Goal: Task Accomplishment & Management: Complete application form

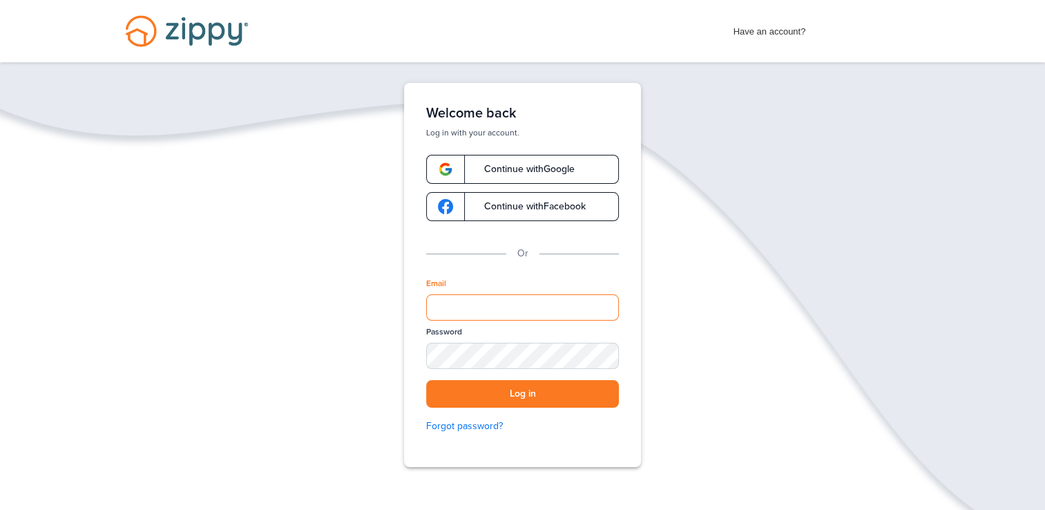
click at [450, 305] on input "Email" at bounding box center [522, 307] width 193 height 26
type input "**********"
click at [694, 336] on div "**********" at bounding box center [522, 318] width 1045 height 470
click at [518, 396] on button "Log in" at bounding box center [522, 394] width 193 height 28
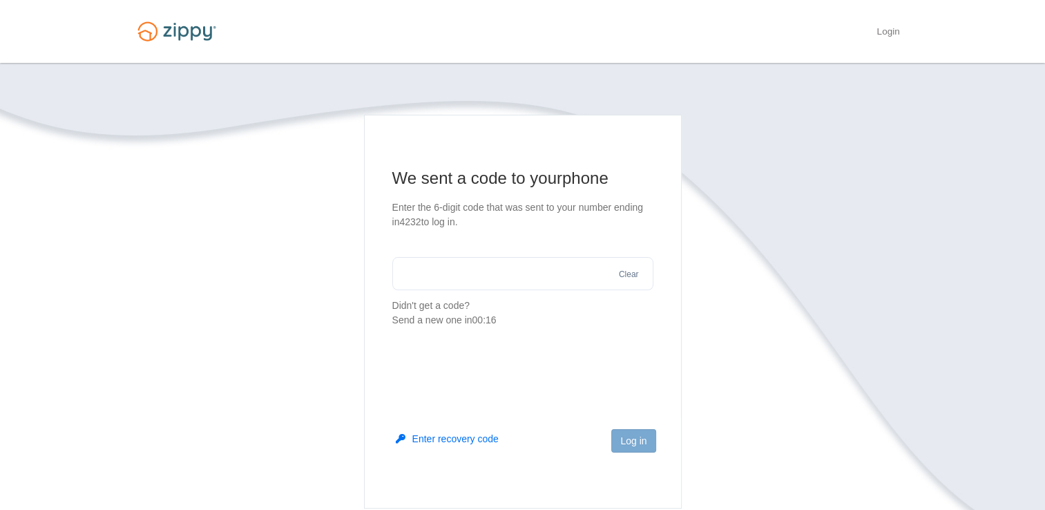
click at [416, 275] on input "text" at bounding box center [522, 273] width 261 height 33
type input "******"
click at [629, 446] on button "Log in" at bounding box center [633, 440] width 44 height 23
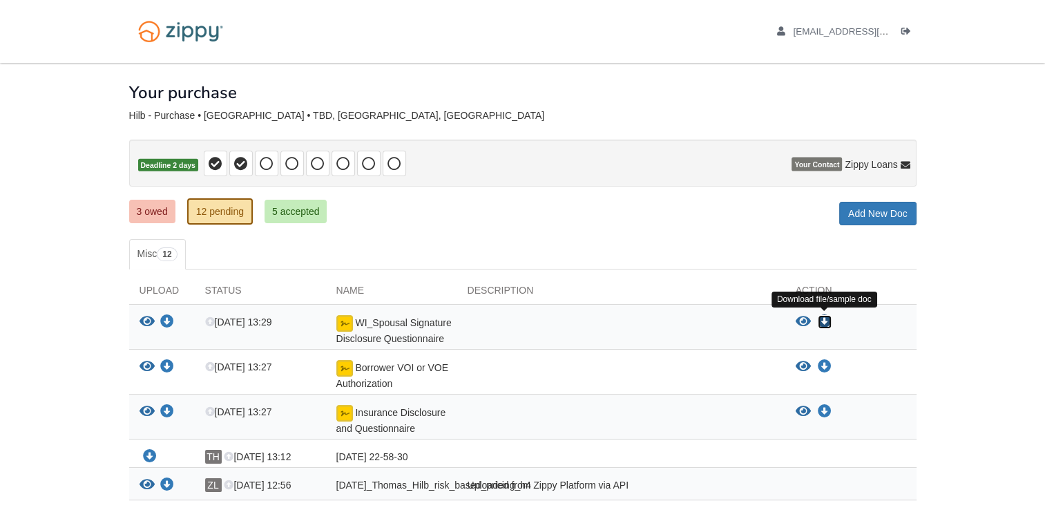
click at [827, 319] on icon "Download WI_Spousal Signature Disclosure Questionnaire" at bounding box center [825, 322] width 14 height 14
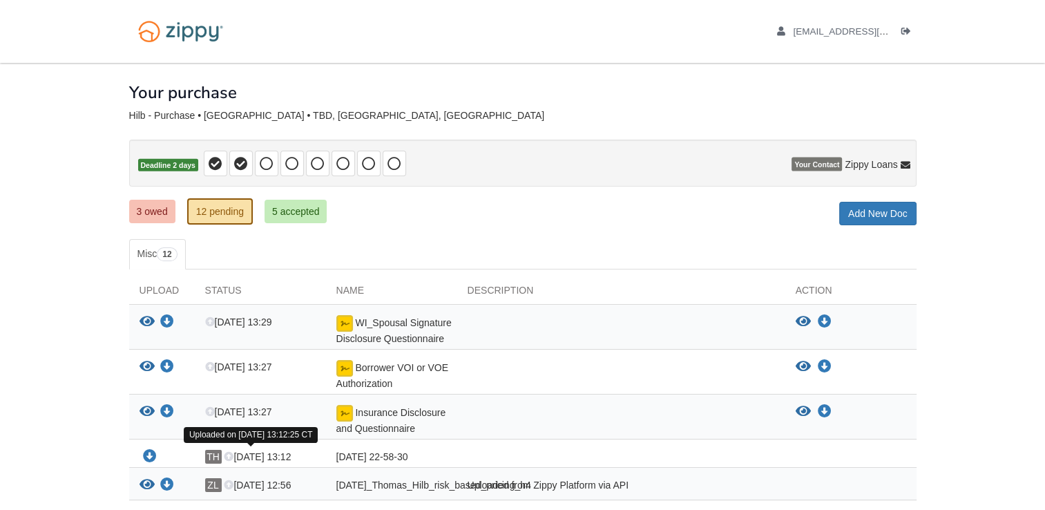
click at [267, 454] on span "[DATE] 13:12" at bounding box center [257, 456] width 67 height 11
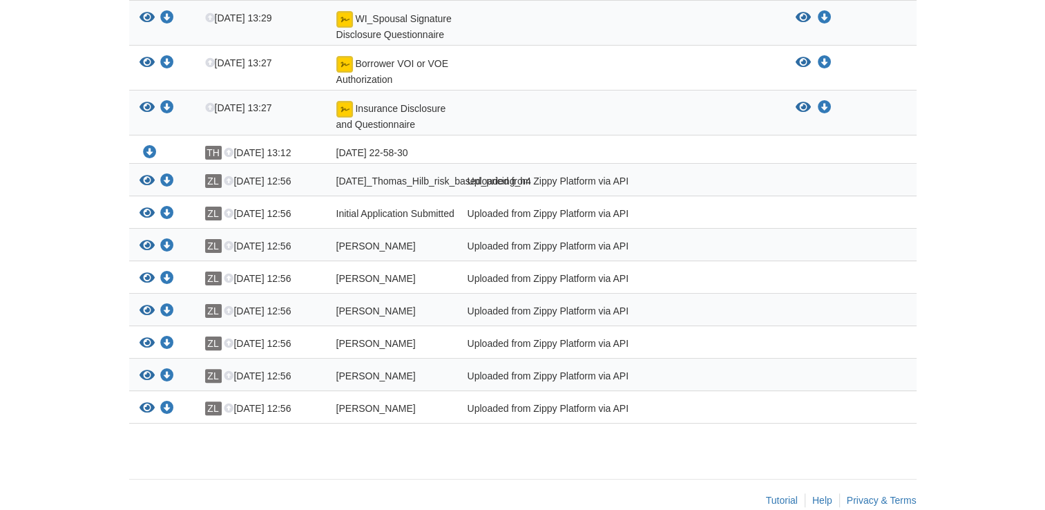
scroll to position [337, 0]
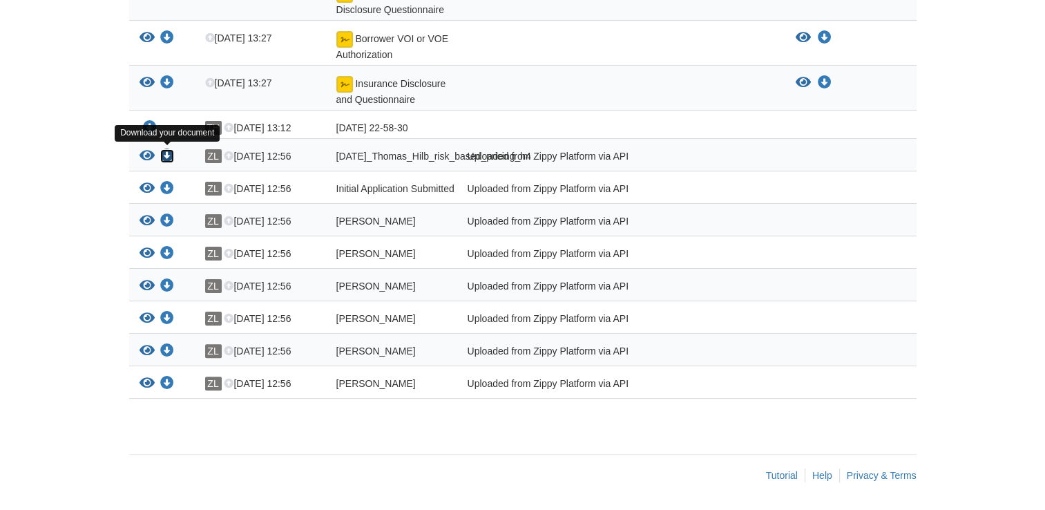
click at [169, 149] on icon "Download 09-23-2025_Thomas_Hilb_risk_based_pricing_h4" at bounding box center [167, 156] width 14 height 14
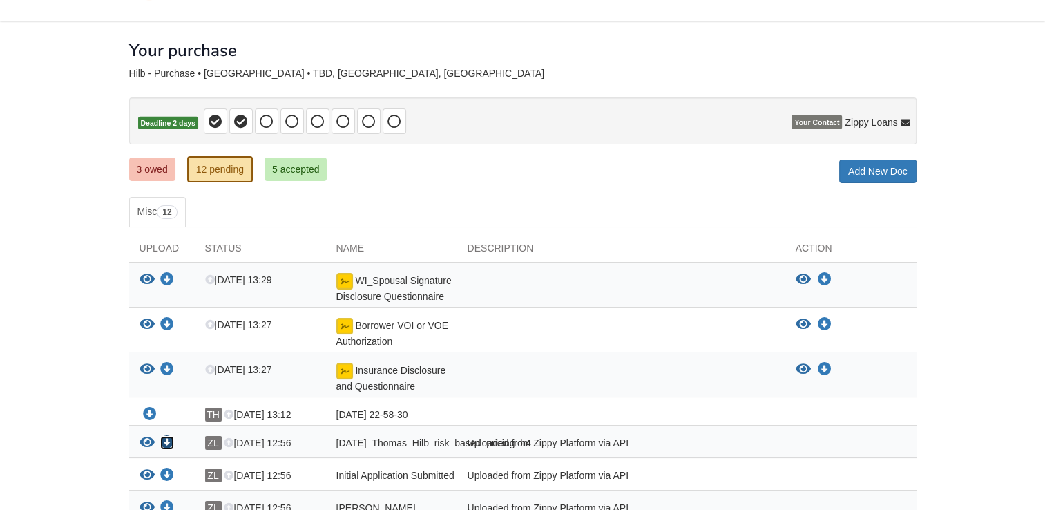
scroll to position [33, 0]
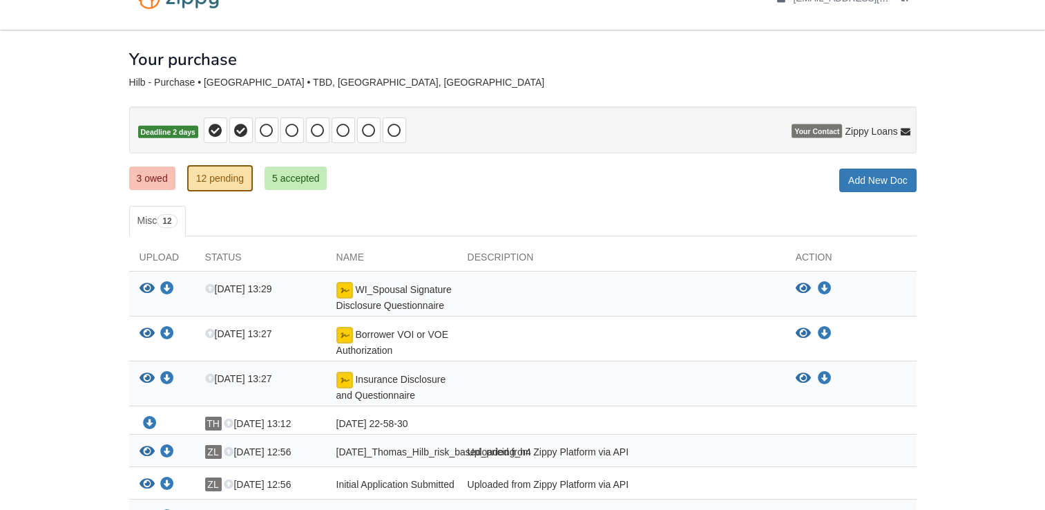
click at [406, 296] on div "WI_Spousal Signature Disclosure Questionnaire" at bounding box center [391, 297] width 131 height 30
click at [455, 456] on div "[DATE]_Thomas_Hilb_risk_based_pricing_h4" at bounding box center [391, 454] width 131 height 18
click at [149, 421] on icon "Download 2025-08-27 22-58-30" at bounding box center [150, 424] width 14 height 14
click at [522, 372] on div at bounding box center [621, 387] width 328 height 30
click at [169, 447] on icon "Download 09-23-2025_Thomas_Hilb_risk_based_pricing_h4" at bounding box center [167, 452] width 14 height 14
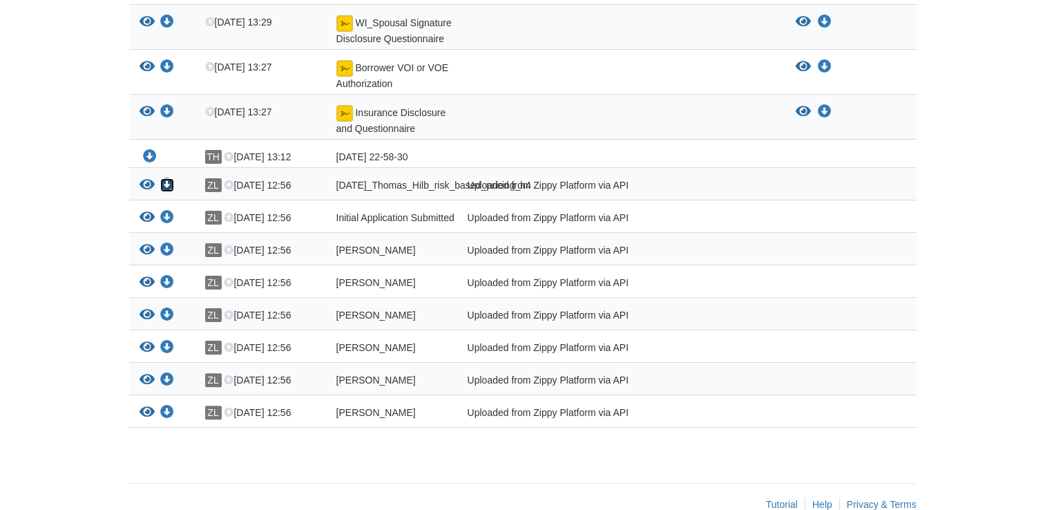
scroll to position [309, 0]
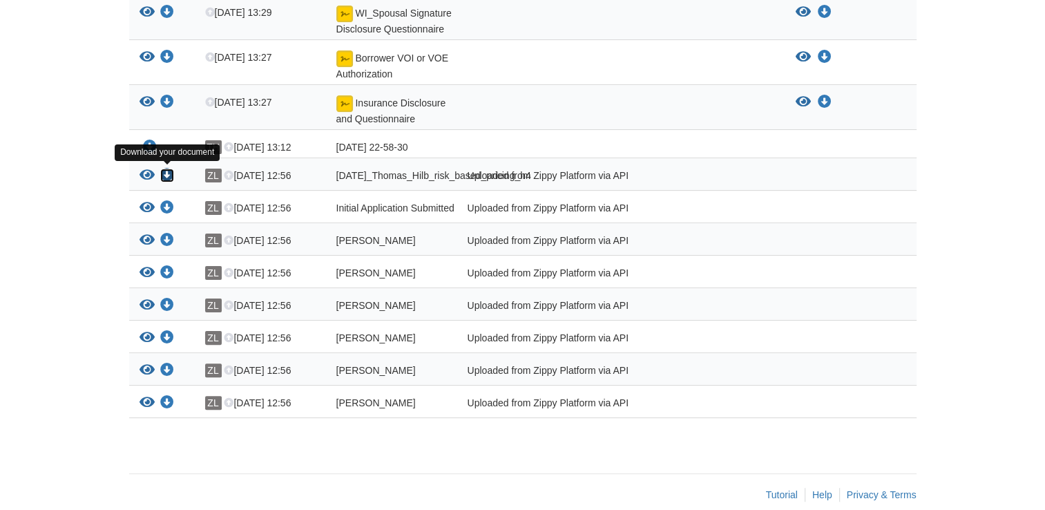
click at [166, 172] on icon "Download 09-23-2025_Thomas_Hilb_risk_based_pricing_h4" at bounding box center [167, 176] width 14 height 14
click at [825, 10] on icon "Download WI_Spousal Signature Disclosure Questionnaire" at bounding box center [825, 13] width 14 height 14
click at [166, 10] on icon "Download WI_Spousal Signature Disclosure Questionnaire" at bounding box center [167, 13] width 14 height 14
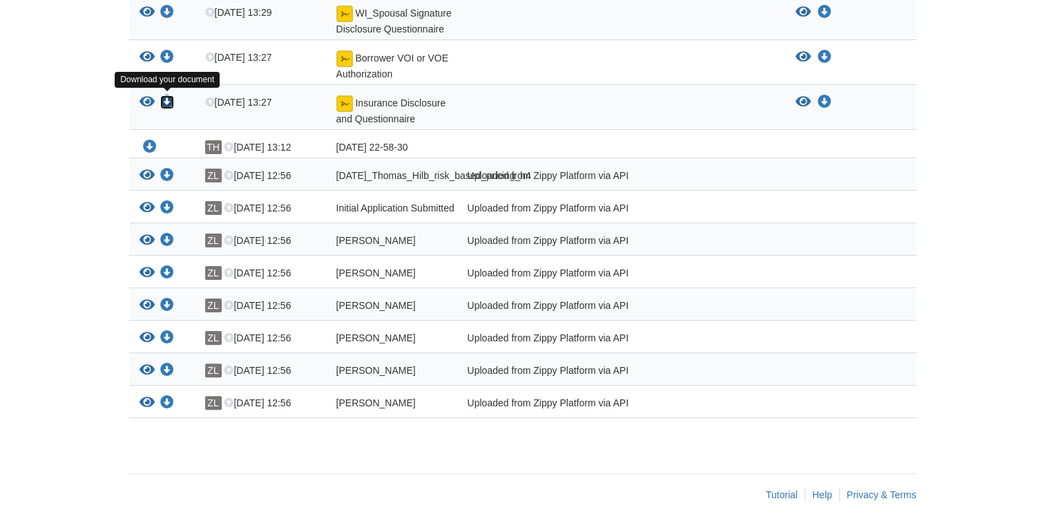
click at [165, 101] on icon "Download Insurance Disclosure and Questionnaire" at bounding box center [167, 102] width 14 height 14
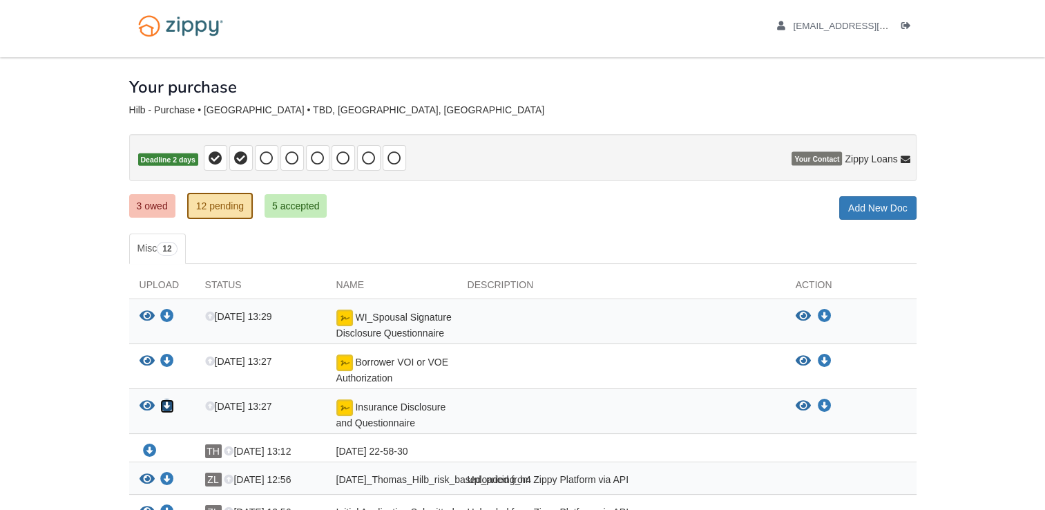
scroll to position [0, 0]
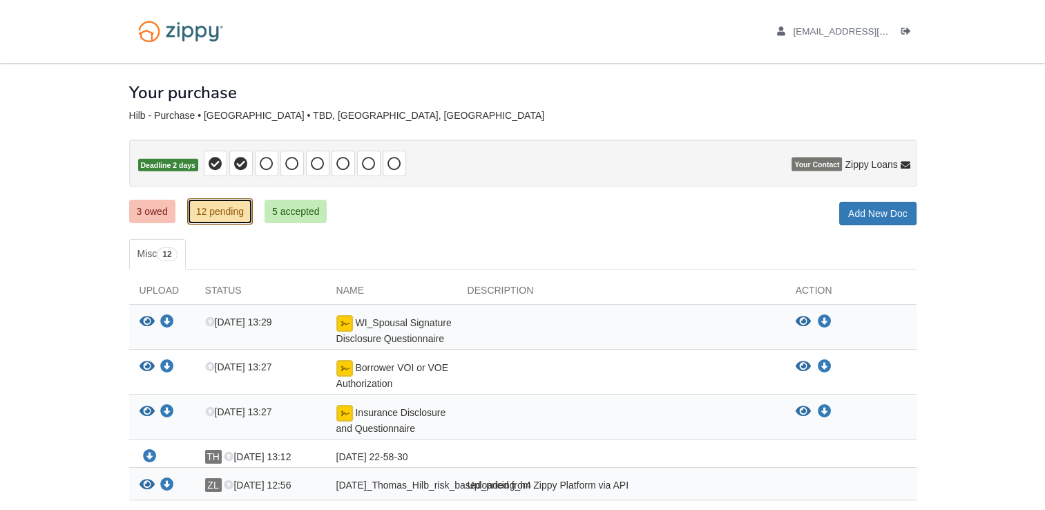
click at [217, 207] on link "12 pending" at bounding box center [220, 211] width 66 height 26
click at [152, 455] on icon "Download 2025-08-27 22-58-30" at bounding box center [150, 457] width 14 height 14
click at [222, 256] on ul "Misc 12" at bounding box center [523, 254] width 788 height 30
click at [263, 162] on icon at bounding box center [267, 164] width 14 height 14
click at [162, 212] on link "3 owed" at bounding box center [152, 211] width 46 height 23
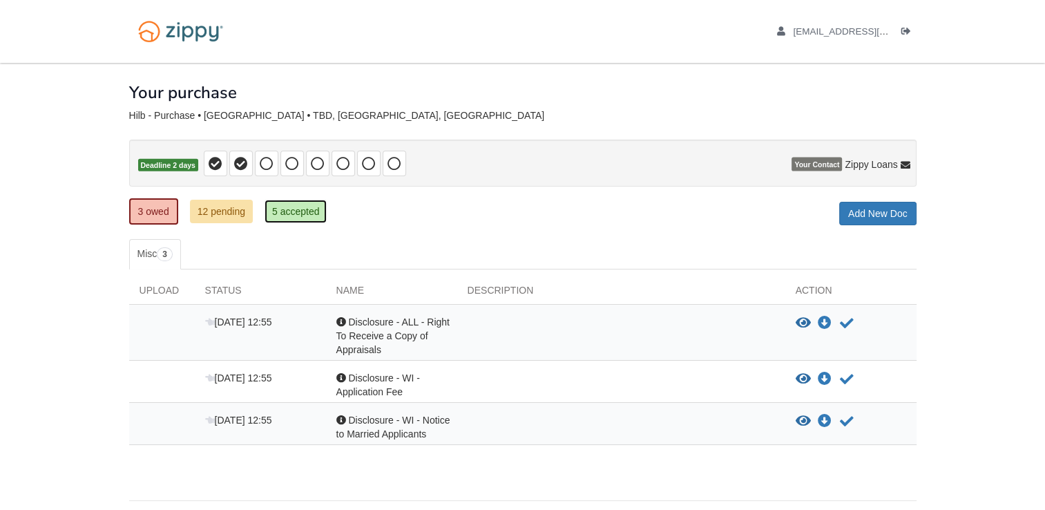
click at [276, 206] on link "5 accepted" at bounding box center [296, 211] width 63 height 23
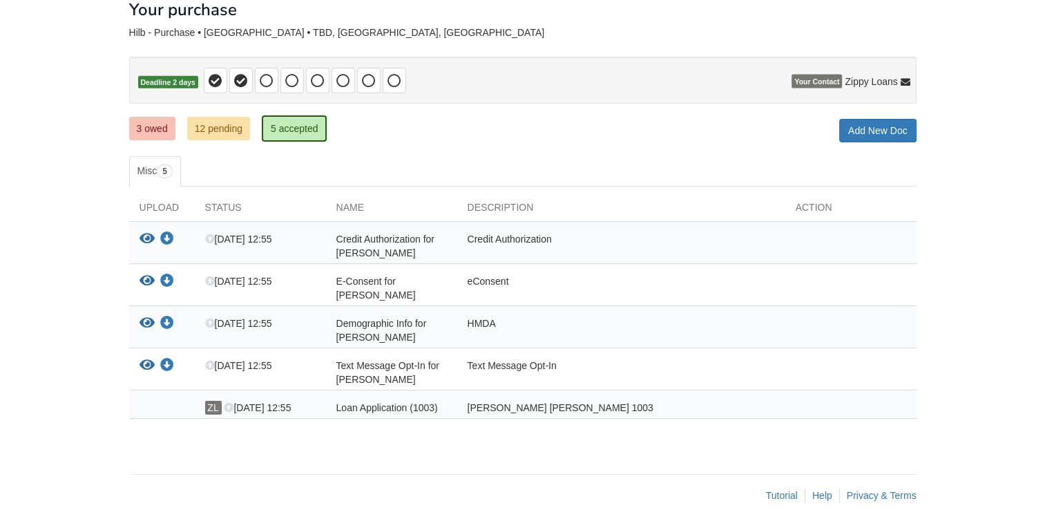
scroll to position [90, 0]
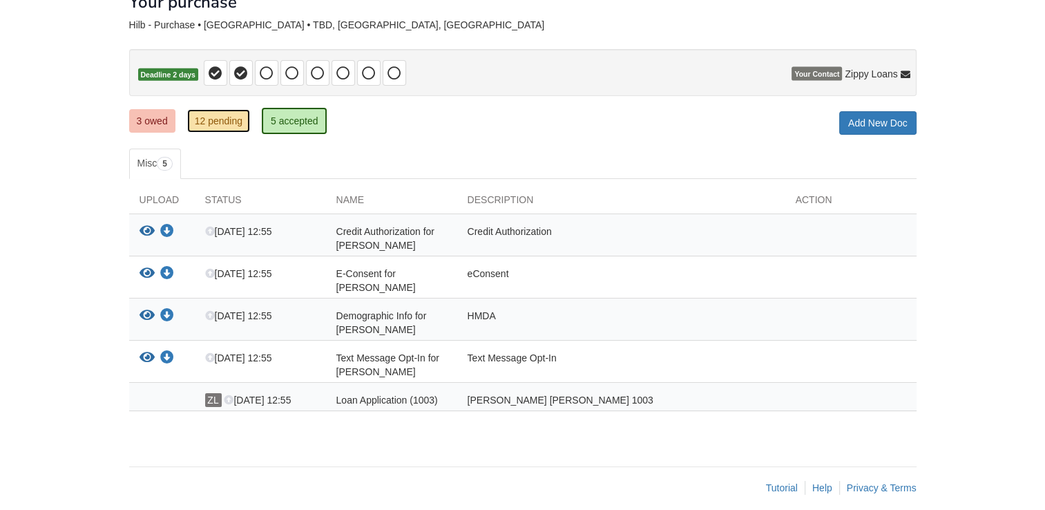
click at [218, 117] on link "12 pending" at bounding box center [218, 120] width 63 height 23
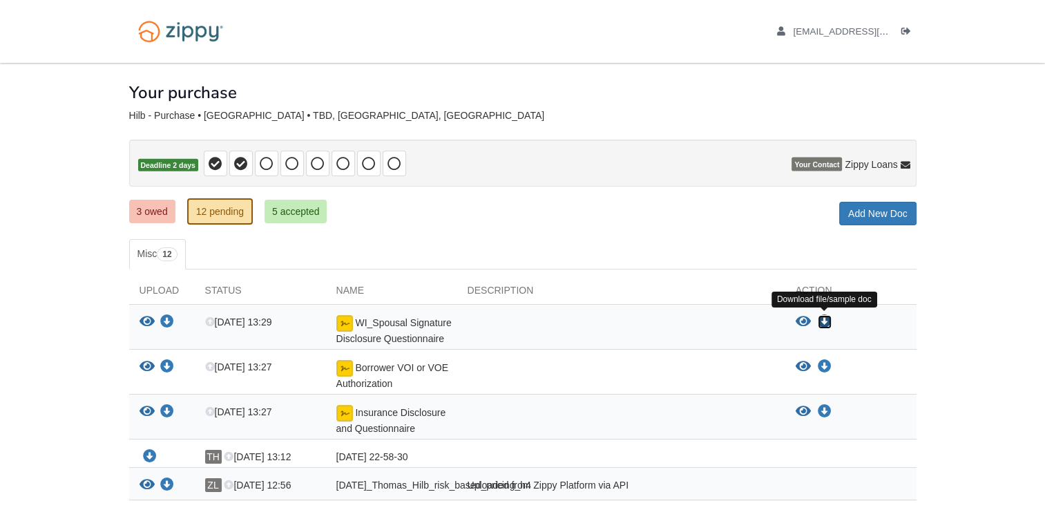
click at [828, 321] on icon "Download WI_Spousal Signature Disclosure Questionnaire" at bounding box center [825, 322] width 14 height 14
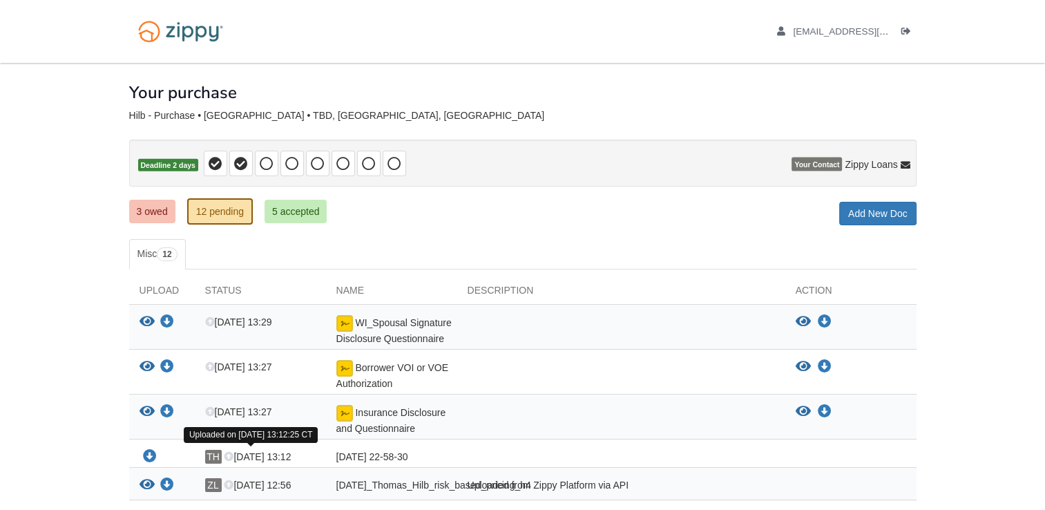
click at [229, 452] on icon at bounding box center [229, 457] width 10 height 10
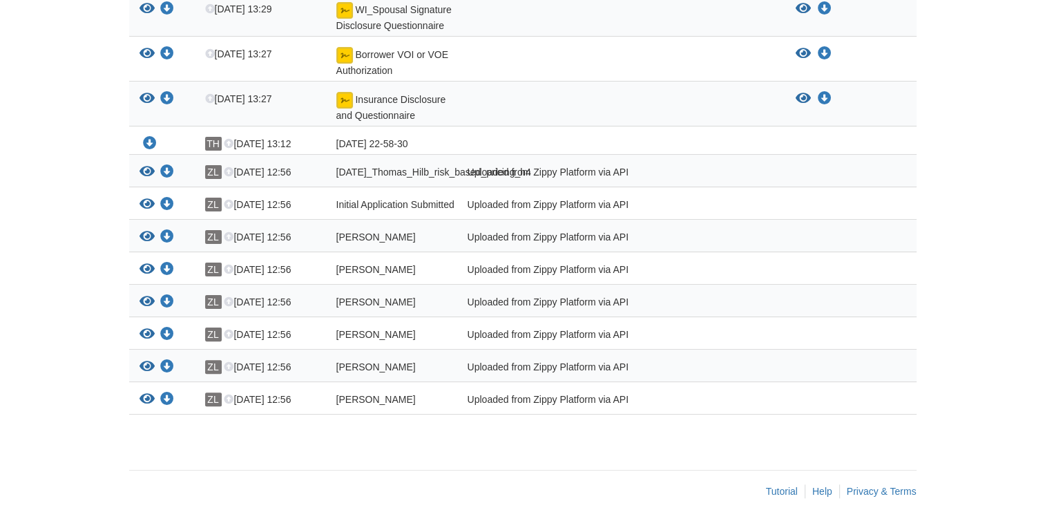
scroll to position [322, 0]
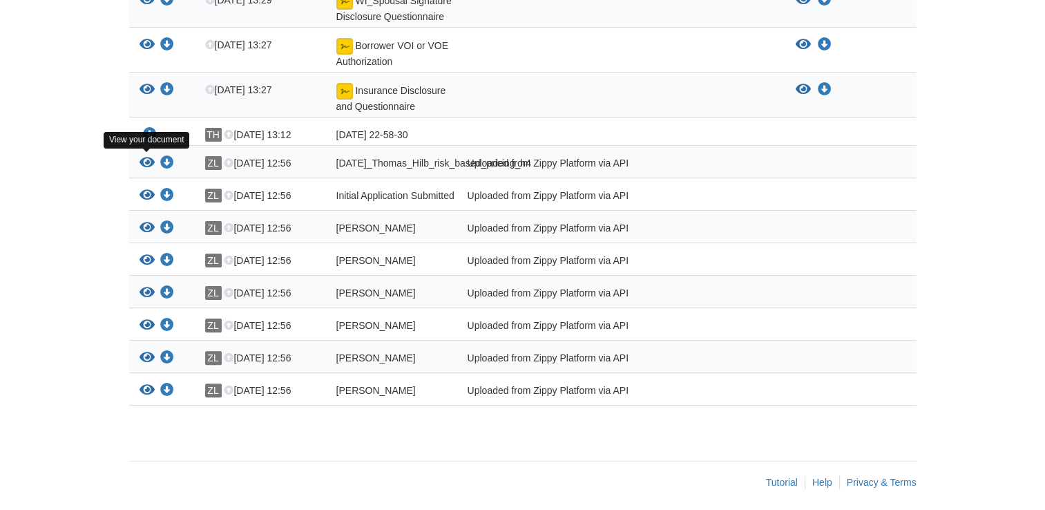
click at [144, 157] on icon "View 09-23-2025_Thomas_Hilb_risk_based_pricing_h4" at bounding box center [147, 163] width 15 height 14
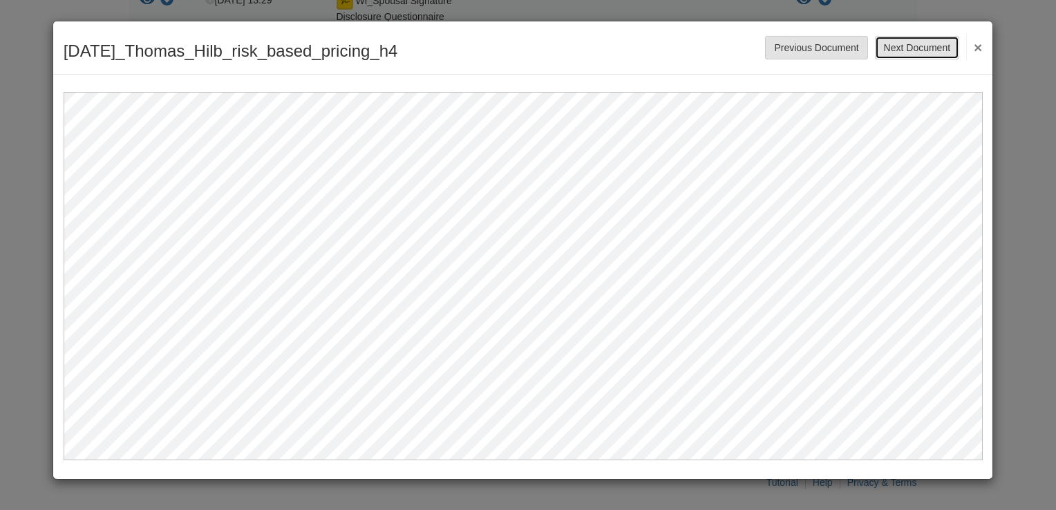
click at [937, 45] on button "Next Document" at bounding box center [917, 47] width 84 height 23
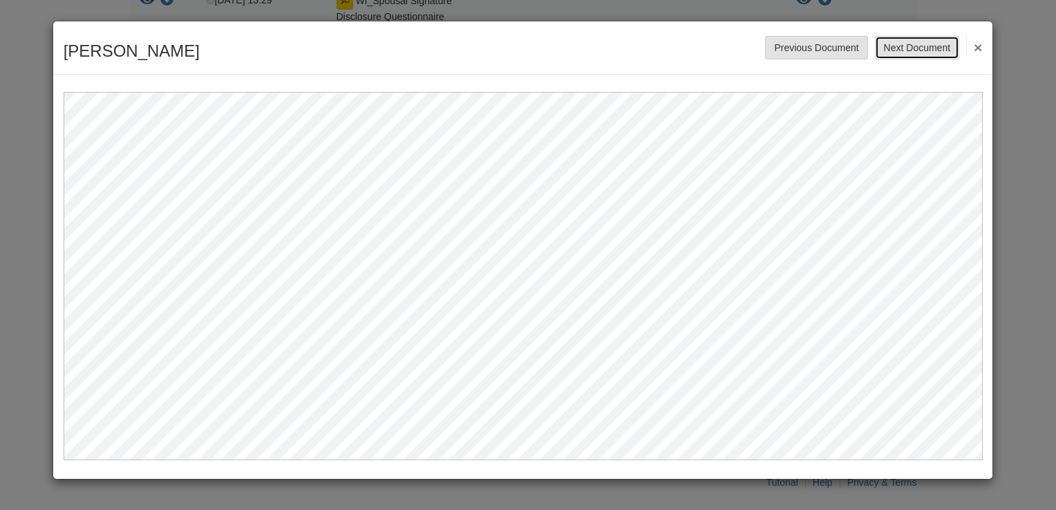
click at [937, 45] on button "Next Document" at bounding box center [917, 47] width 84 height 23
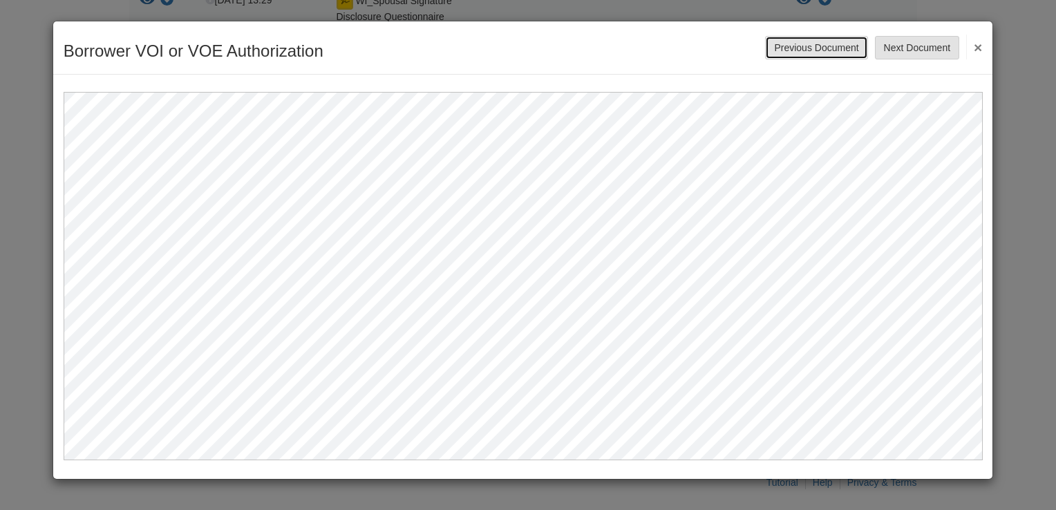
click at [832, 46] on button "Previous Document" at bounding box center [816, 47] width 102 height 23
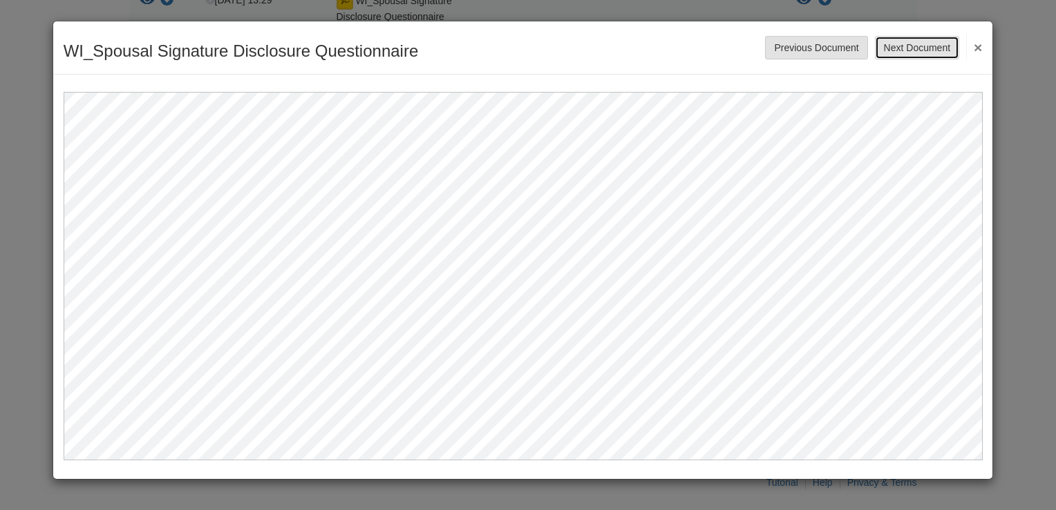
click at [917, 48] on button "Next Document" at bounding box center [917, 47] width 84 height 23
click at [920, 47] on button "Next Document" at bounding box center [917, 47] width 84 height 23
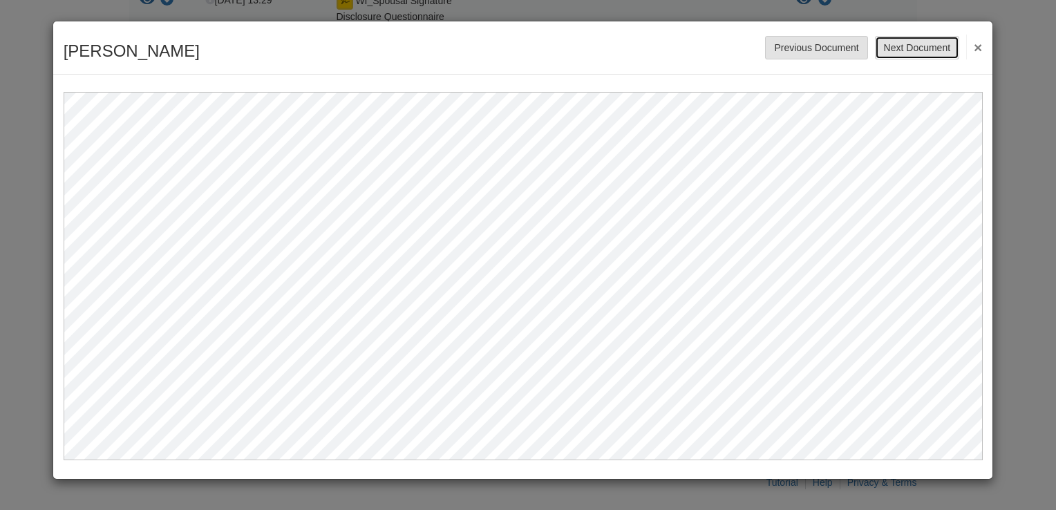
click at [920, 47] on button "Next Document" at bounding box center [917, 47] width 84 height 23
click at [924, 39] on button "Next Document" at bounding box center [917, 47] width 84 height 23
click at [981, 45] on button "×" at bounding box center [974, 47] width 16 height 25
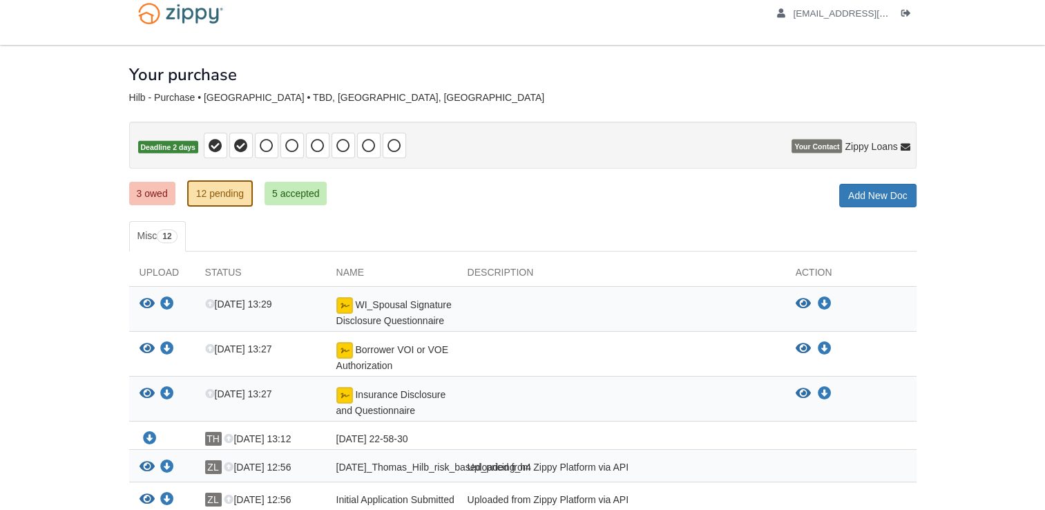
scroll to position [0, 0]
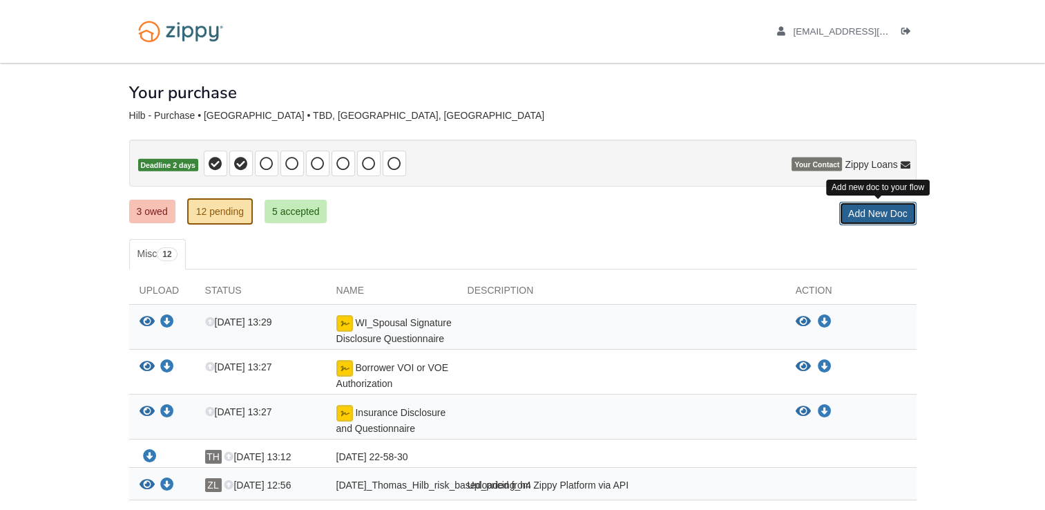
click at [903, 211] on link "Add New Doc" at bounding box center [877, 213] width 77 height 23
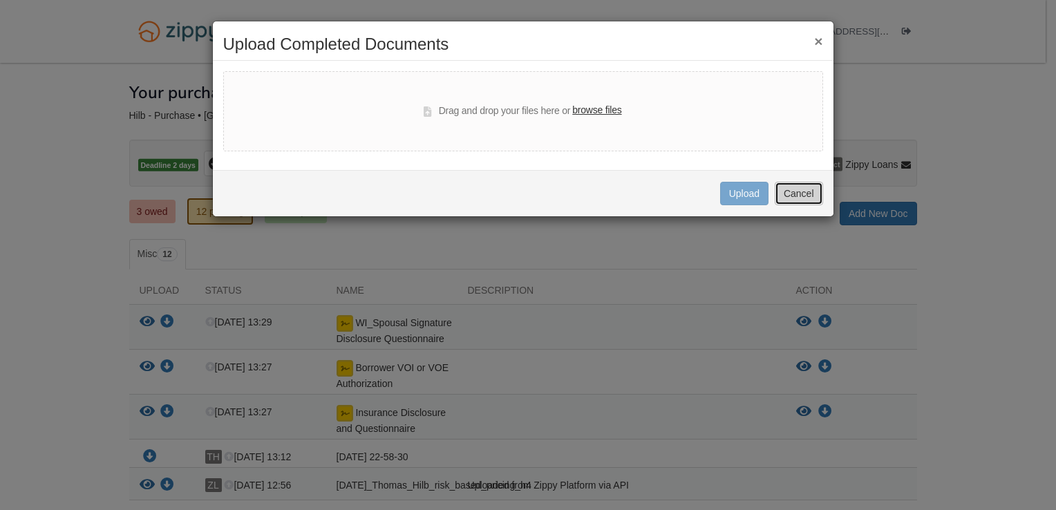
click at [793, 192] on button "Cancel" at bounding box center [798, 193] width 48 height 23
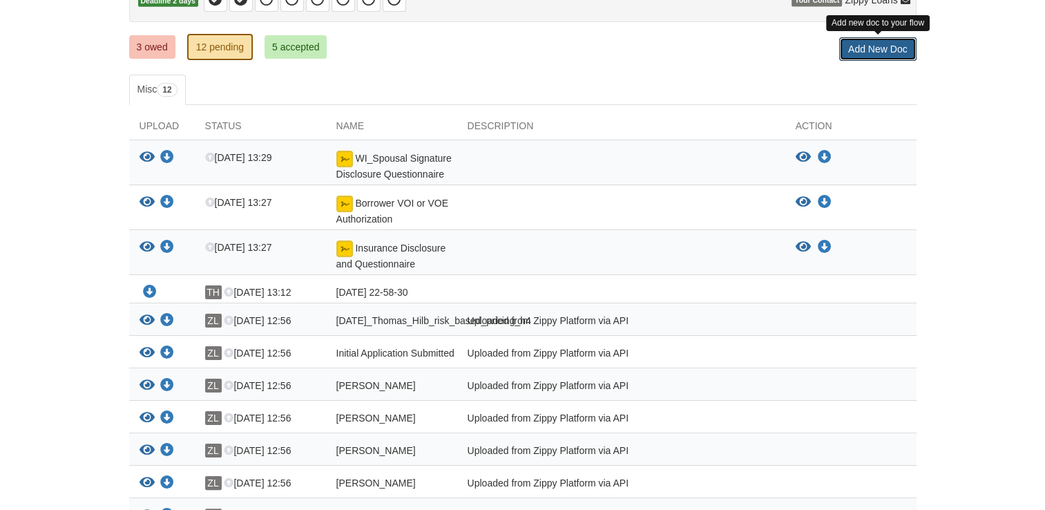
scroll to position [166, 0]
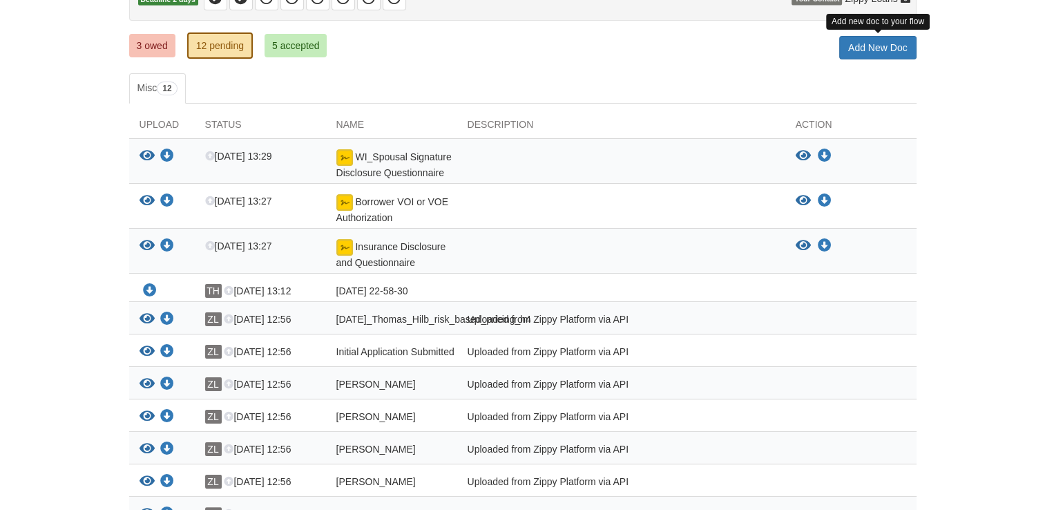
click at [832, 303] on div "View your document Download your document ZL Sep 23 12:56 09-23-2025_Thomas_Hil…" at bounding box center [523, 318] width 788 height 32
click at [173, 316] on icon "Download 09-23-2025_Thomas_Hilb_risk_based_pricing_h4" at bounding box center [167, 319] width 14 height 14
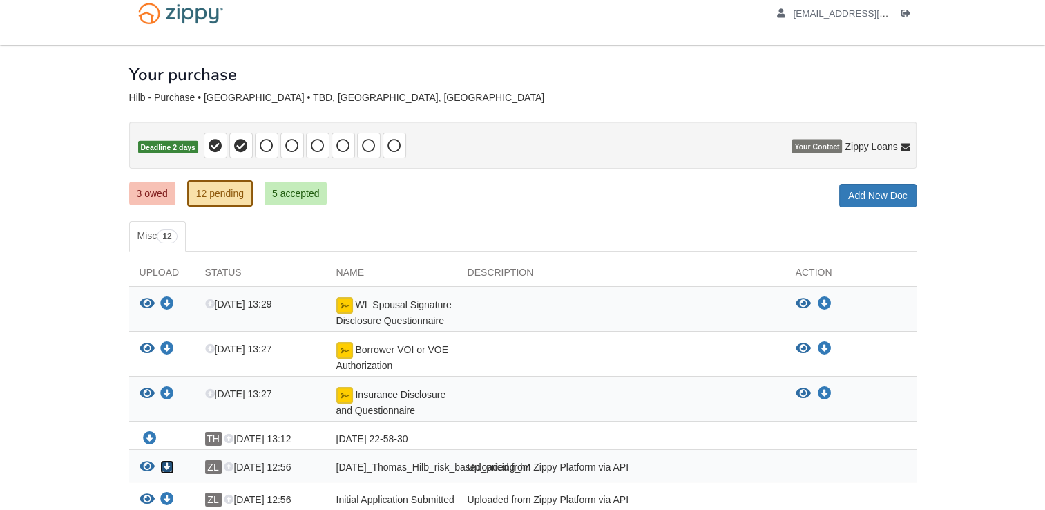
scroll to position [0, 0]
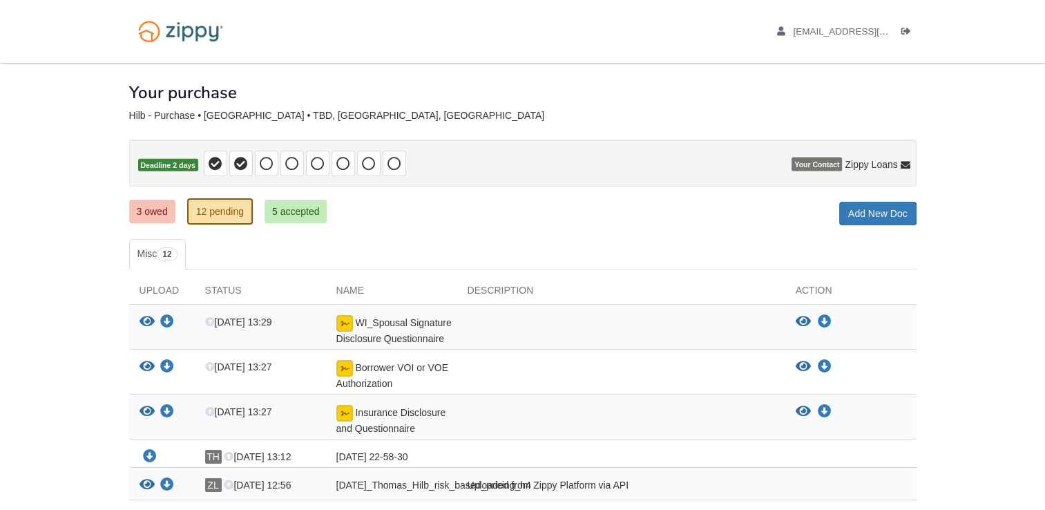
click at [429, 485] on div "09-23-2025_Thomas_Hilb_risk_based_pricing_h4" at bounding box center [391, 487] width 131 height 18
click at [150, 452] on icon "Download 2025-08-27 22-58-30" at bounding box center [150, 457] width 14 height 14
click at [678, 73] on div "Your purchase" at bounding box center [523, 82] width 788 height 39
click at [905, 164] on icon at bounding box center [906, 166] width 10 height 10
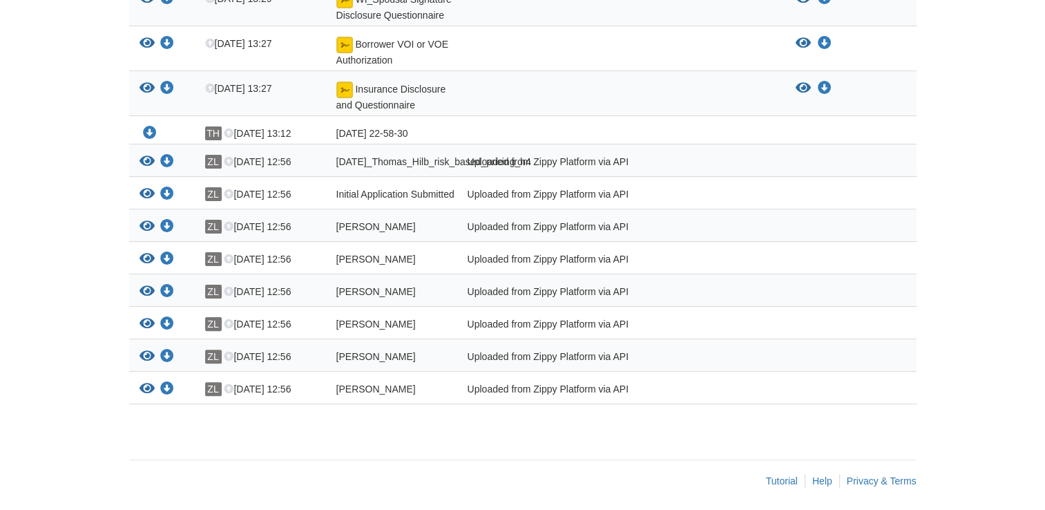
scroll to position [337, 0]
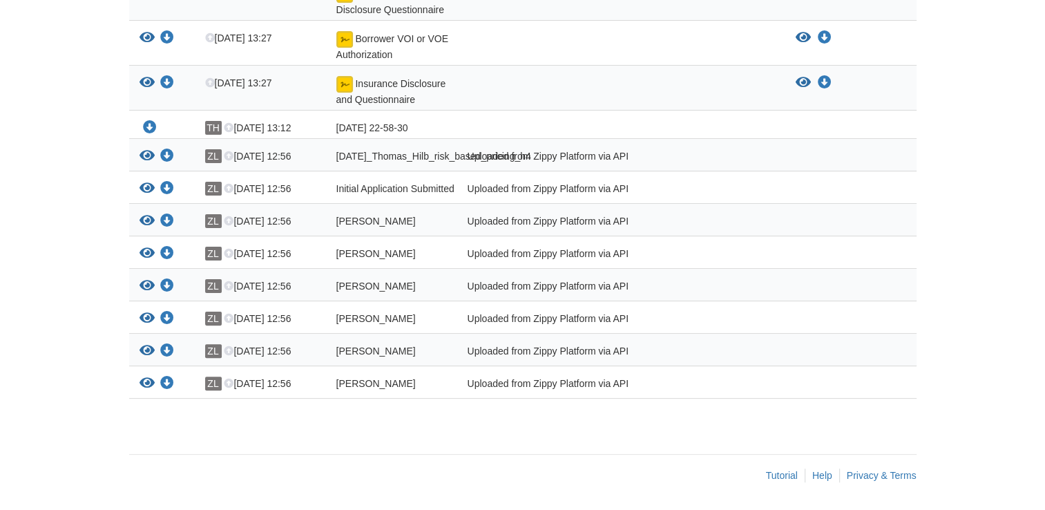
click at [832, 473] on div "Help" at bounding box center [826, 475] width 28 height 14
click at [817, 475] on link "Help" at bounding box center [822, 475] width 20 height 11
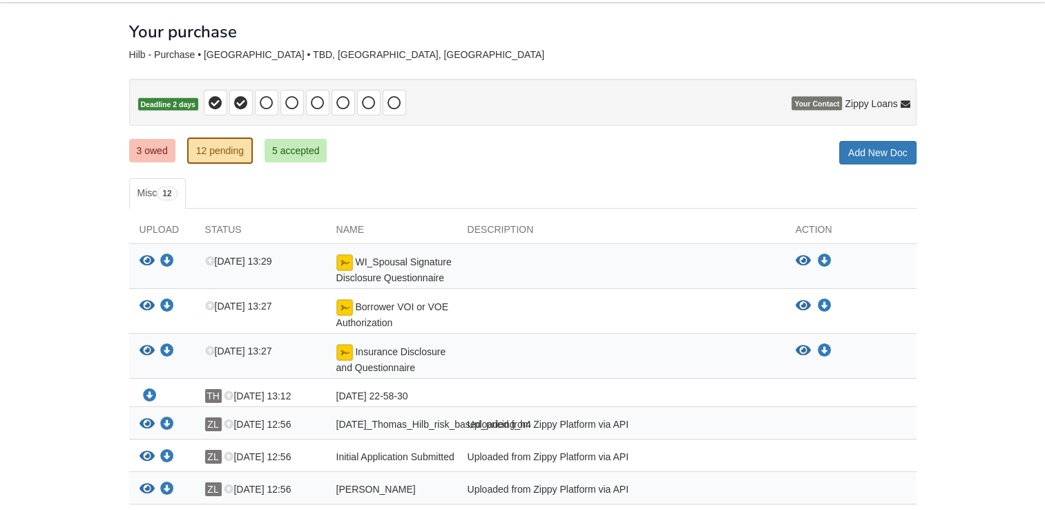
scroll to position [0, 0]
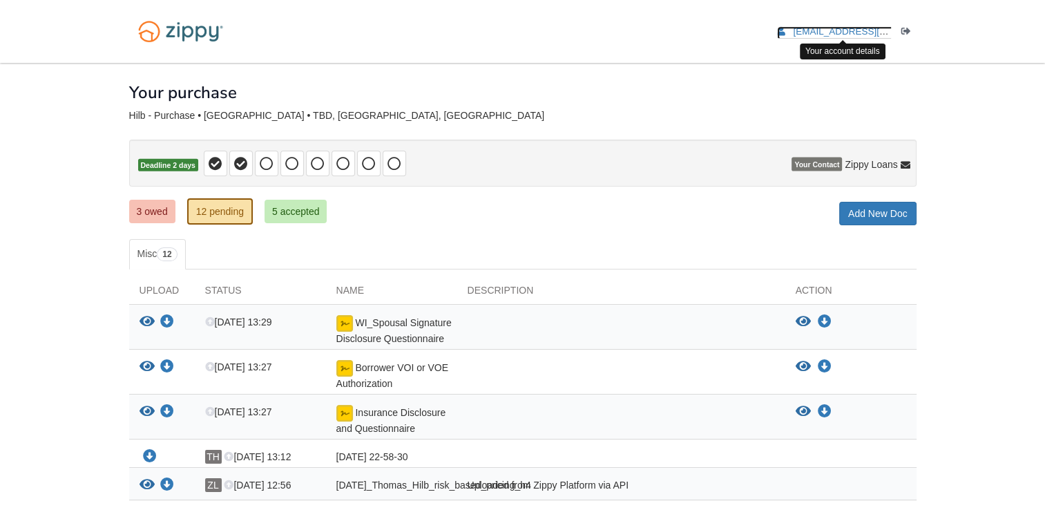
click at [854, 32] on span "[EMAIL_ADDRESS][DOMAIN_NAME]" at bounding box center [872, 31] width 158 height 10
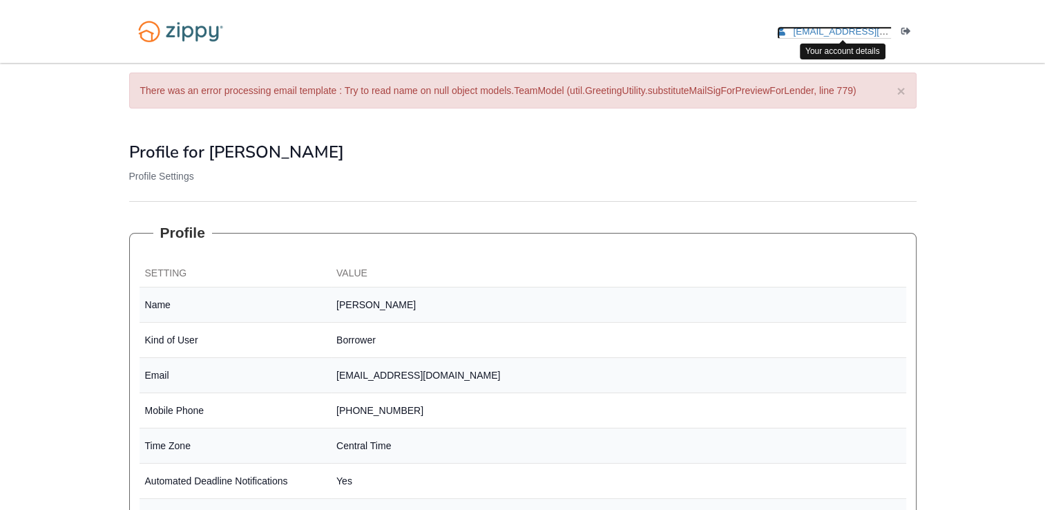
click at [830, 28] on span "[EMAIL_ADDRESS][DOMAIN_NAME]" at bounding box center [872, 31] width 158 height 10
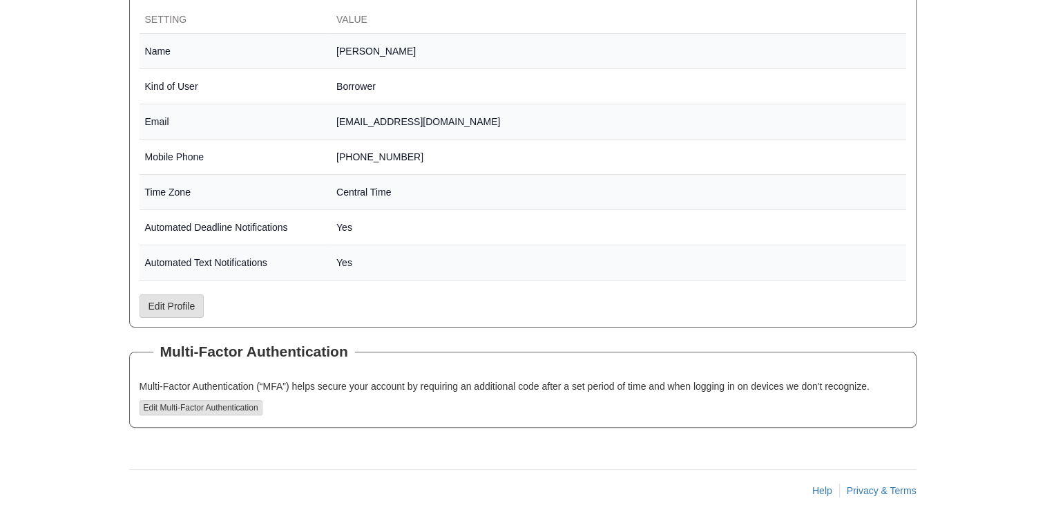
scroll to position [266, 0]
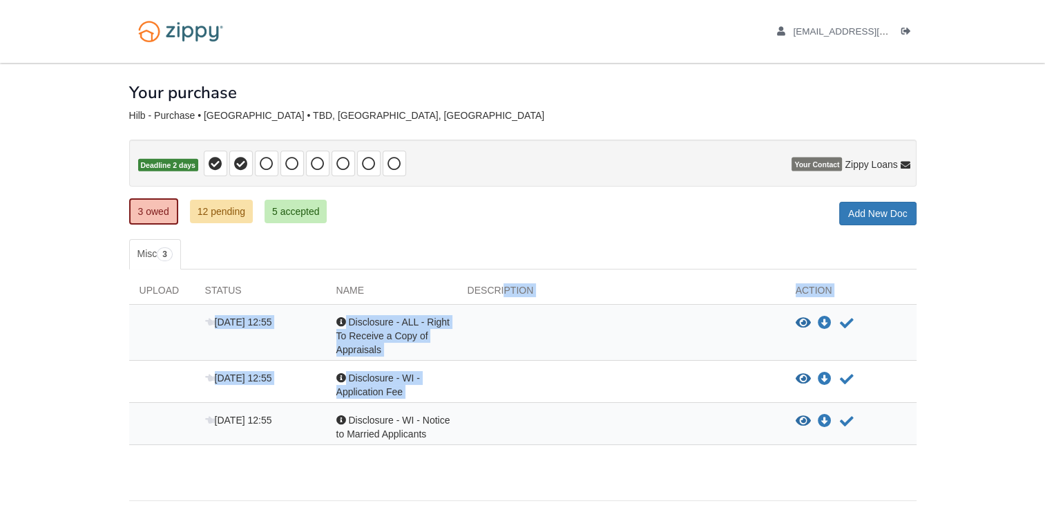
click at [582, 393] on div "Upload Status Name Description Action [DATE] 12:55 Acknowledgement Disclosure -…" at bounding box center [523, 364] width 788 height 162
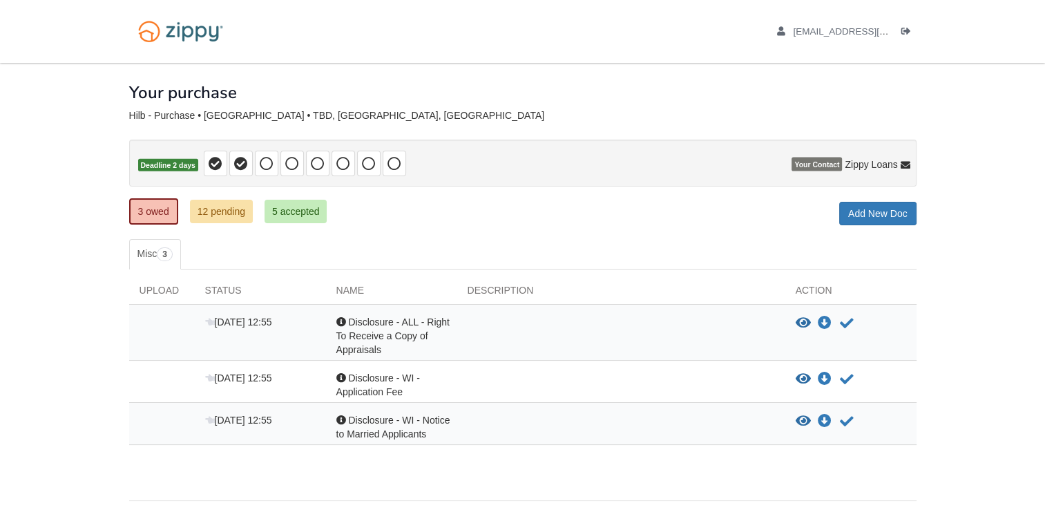
click at [998, 412] on body "[EMAIL_ADDRESS][DOMAIN_NAME] Logout ×" at bounding box center [522, 278] width 1045 height 556
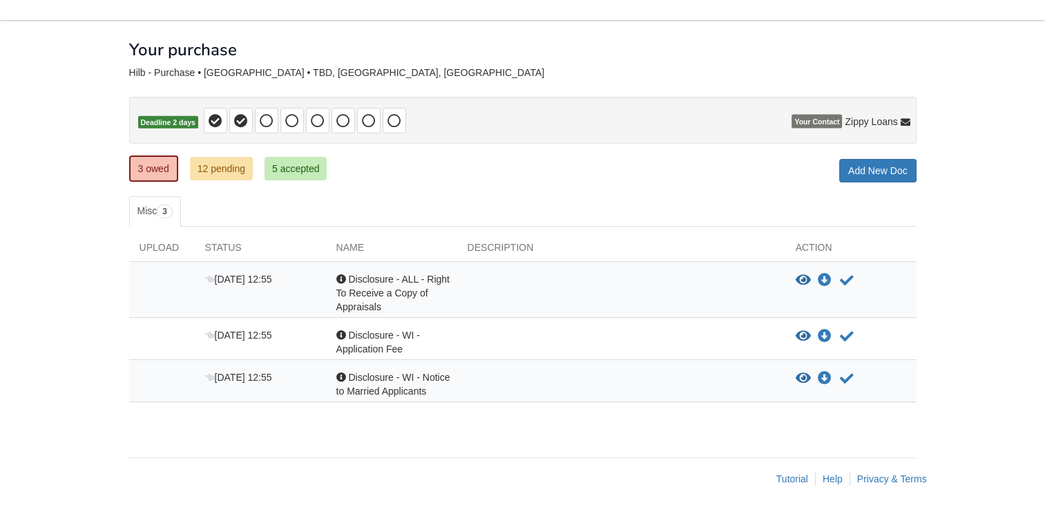
scroll to position [44, 0]
drag, startPoint x: 0, startPoint y: 28, endPoint x: 19, endPoint y: 61, distance: 38.0
click at [0, 28] on html "[EMAIL_ADDRESS][DOMAIN_NAME] Logout" at bounding box center [522, 234] width 1045 height 556
click at [823, 275] on icon "Download Disclosure - ALL - Right To Receive a Copy of Appraisals" at bounding box center [825, 280] width 14 height 14
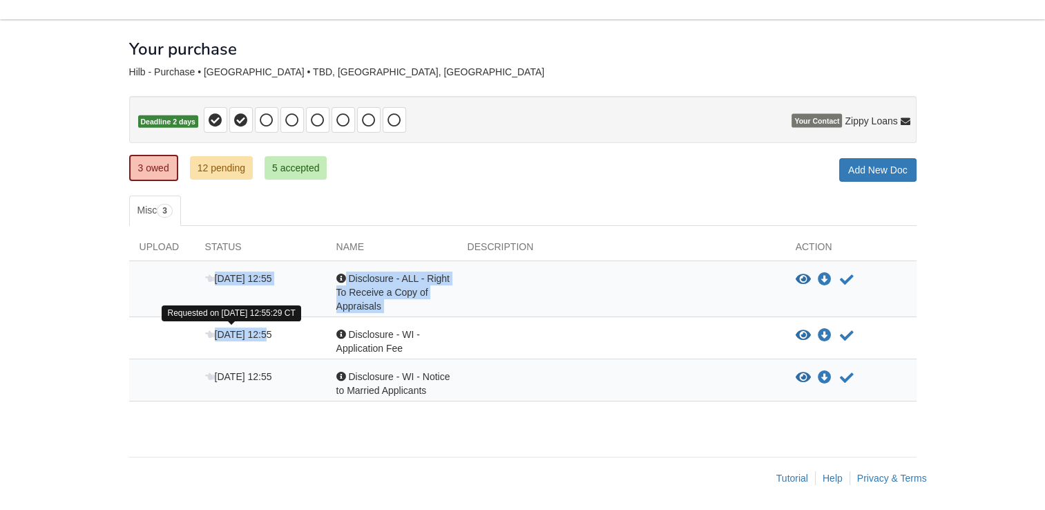
drag, startPoint x: 170, startPoint y: 277, endPoint x: 265, endPoint y: 330, distance: 108.6
click at [265, 330] on div "[DATE] 12:55 Acknowledgement Disclosure - ALL - Right To Receive a Copy of Appr…" at bounding box center [523, 331] width 788 height 140
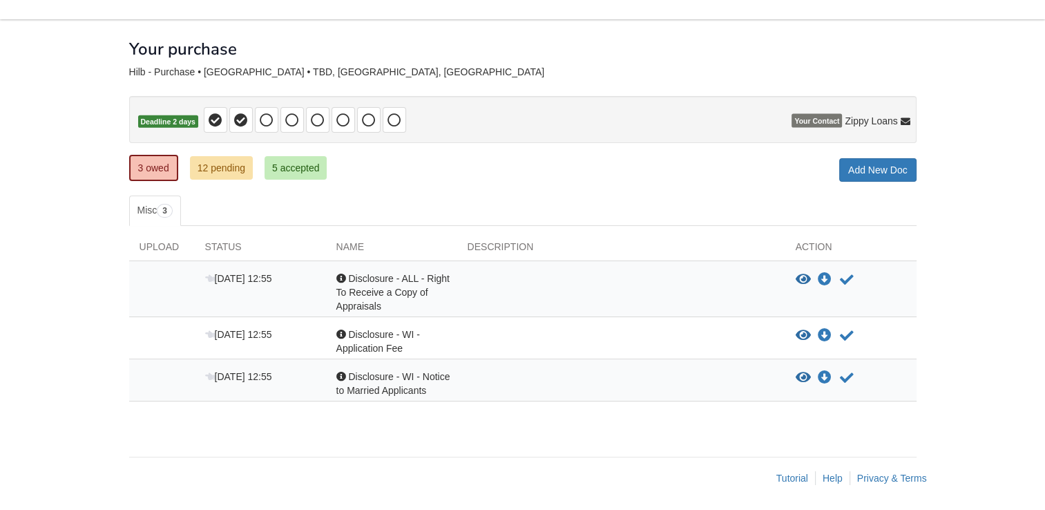
drag, startPoint x: 265, startPoint y: 330, endPoint x: 381, endPoint y: 341, distance: 117.2
click at [381, 341] on span "Disclosure - WI - Application Fee" at bounding box center [378, 341] width 84 height 25
click at [801, 332] on icon "View Disclosure - WI - Application Fee" at bounding box center [803, 336] width 15 height 14
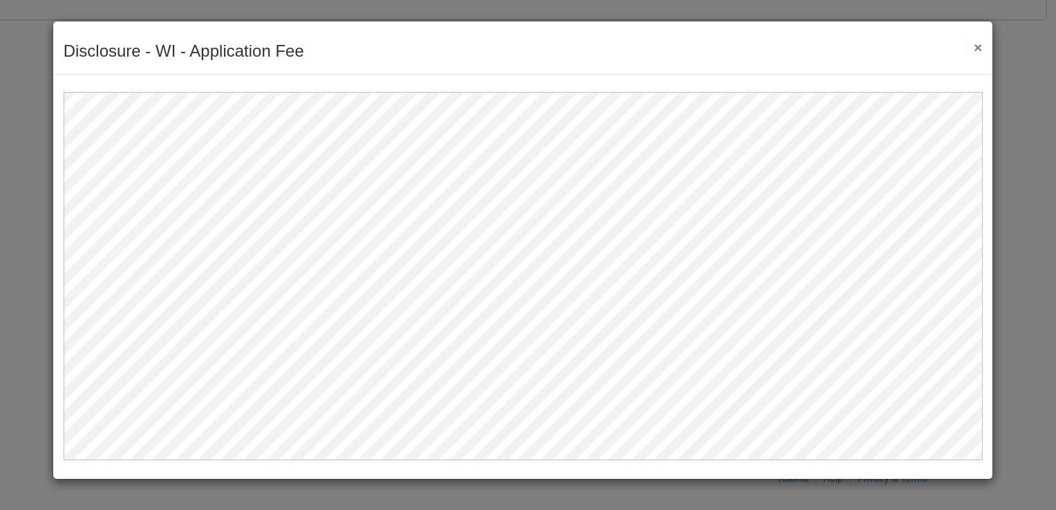
click at [979, 46] on button "×" at bounding box center [974, 47] width 16 height 15
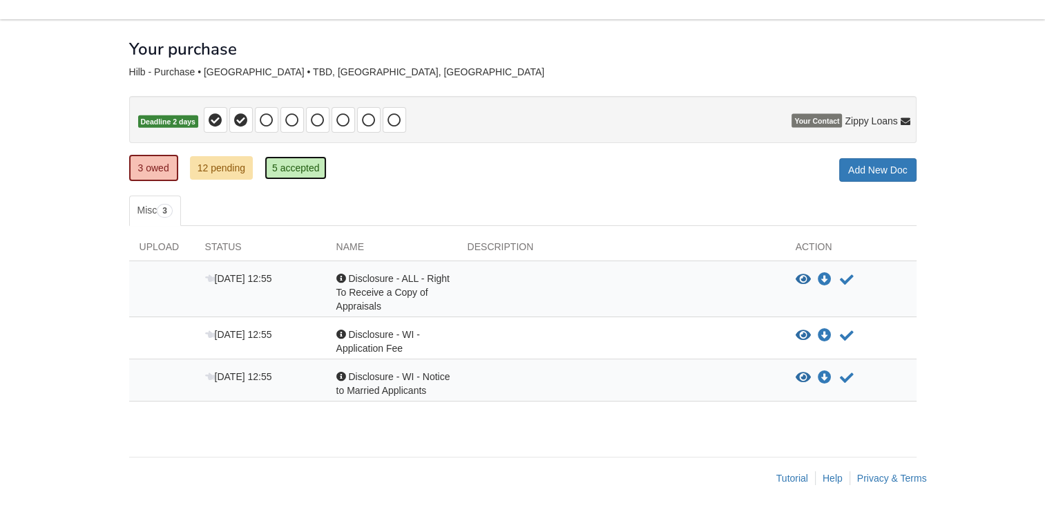
click at [315, 171] on link "5 accepted" at bounding box center [296, 167] width 63 height 23
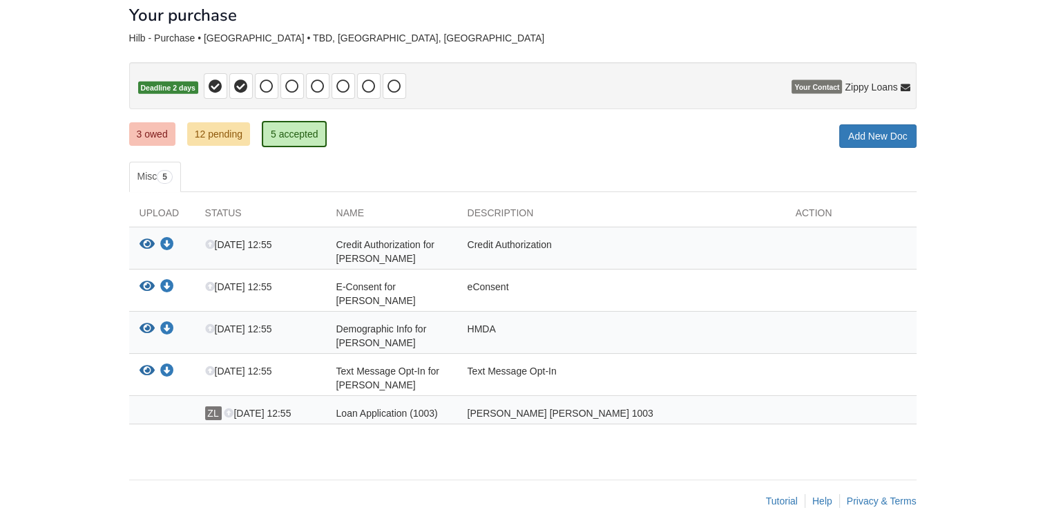
scroll to position [90, 0]
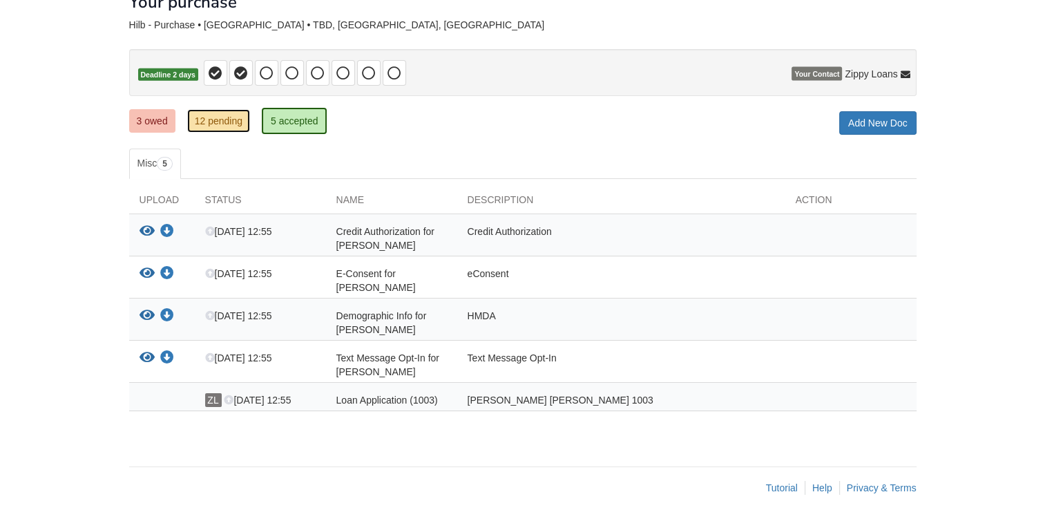
click at [214, 123] on link "12 pending" at bounding box center [218, 120] width 63 height 23
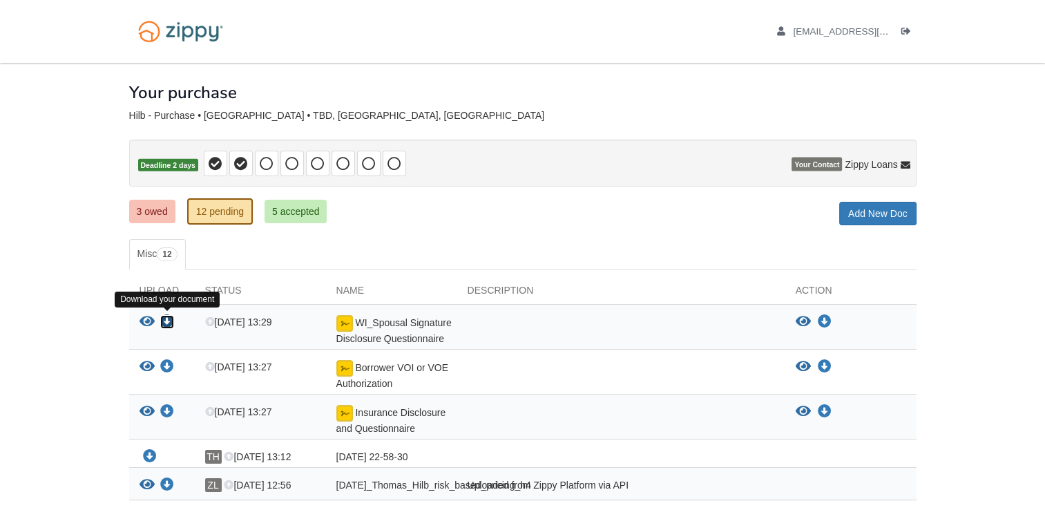
click at [162, 315] on icon "Download WI_Spousal Signature Disclosure Questionnaire" at bounding box center [167, 322] width 14 height 14
